Goal: Task Accomplishment & Management: Complete application form

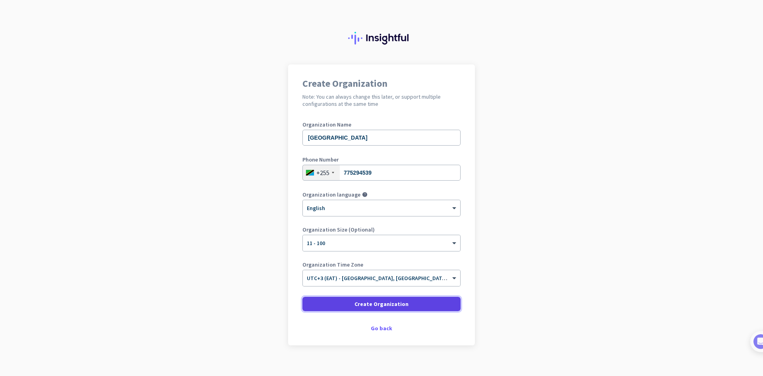
click at [408, 299] on span at bounding box center [381, 303] width 158 height 19
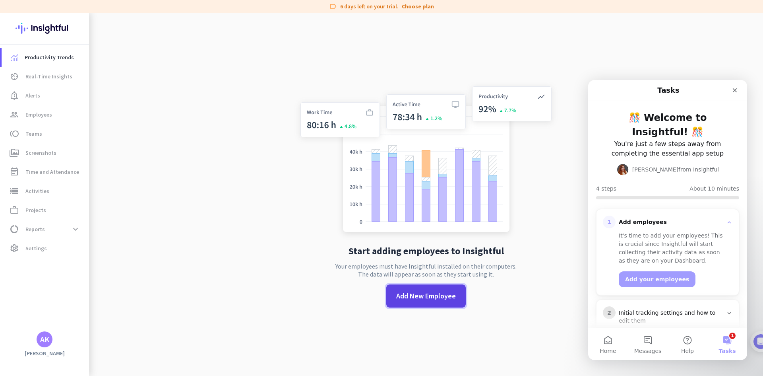
click at [405, 295] on span "Add New Employee" at bounding box center [426, 296] width 60 height 10
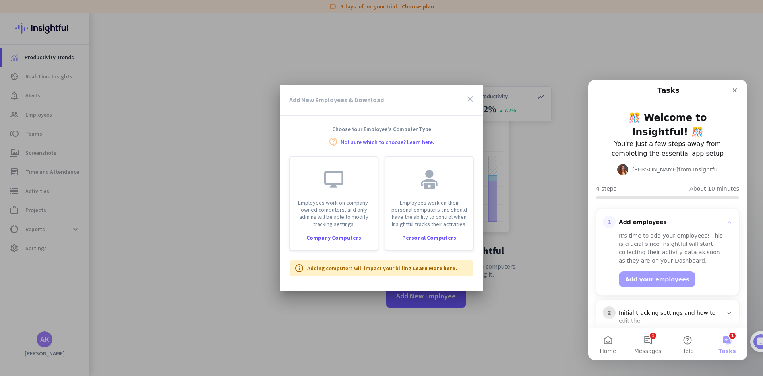
click at [471, 98] on icon "close" at bounding box center [470, 99] width 10 height 10
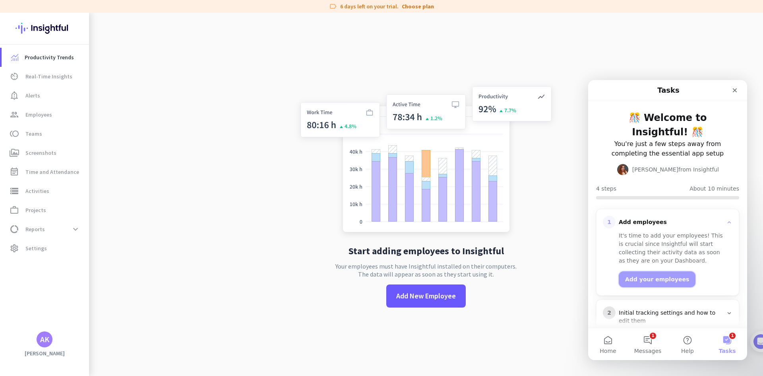
click at [659, 280] on button "Add your employees" at bounding box center [657, 279] width 77 height 16
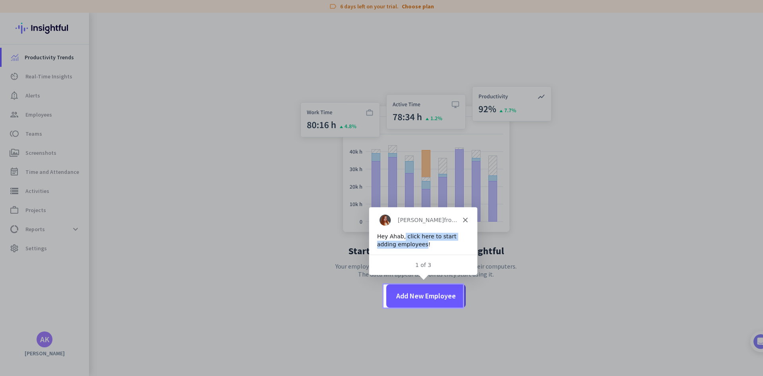
click at [402, 239] on div "Hey Ahab, click here to start adding employees!" at bounding box center [422, 240] width 92 height 16
click at [432, 293] on span "Add New Employee" at bounding box center [426, 296] width 60 height 10
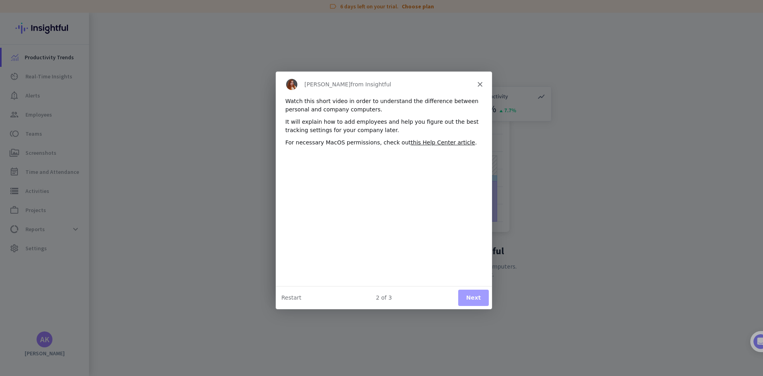
click at [469, 299] on button "Next" at bounding box center [473, 297] width 31 height 16
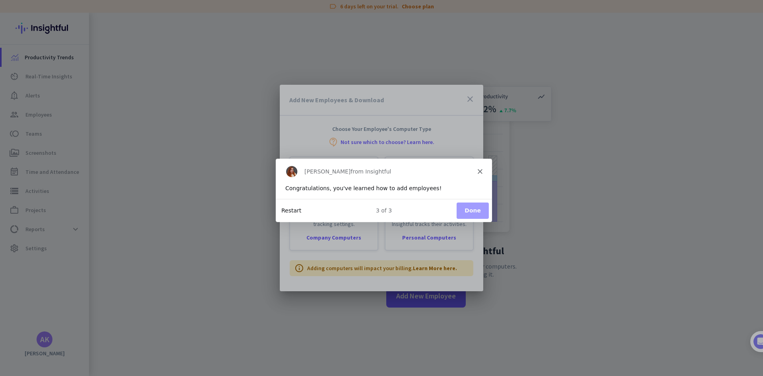
click at [292, 210] on button "Restart" at bounding box center [291, 210] width 20 height 8
